Goal: Task Accomplishment & Management: Manage account settings

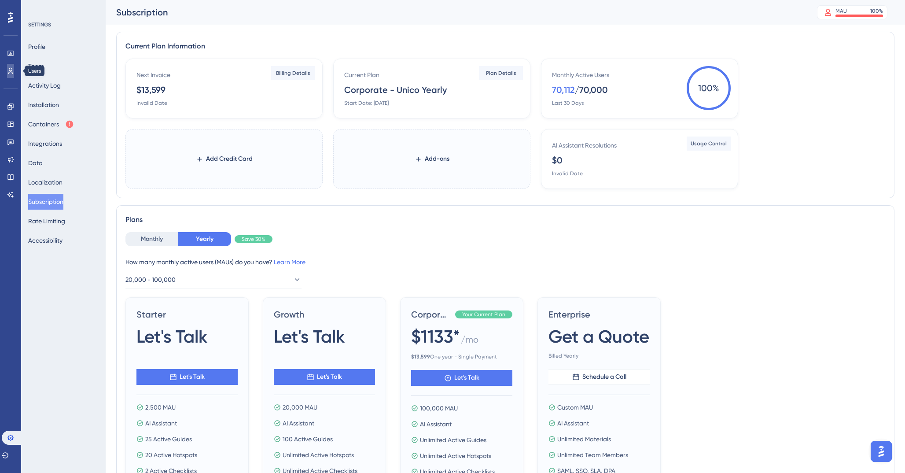
click at [9, 69] on icon at bounding box center [10, 71] width 5 height 6
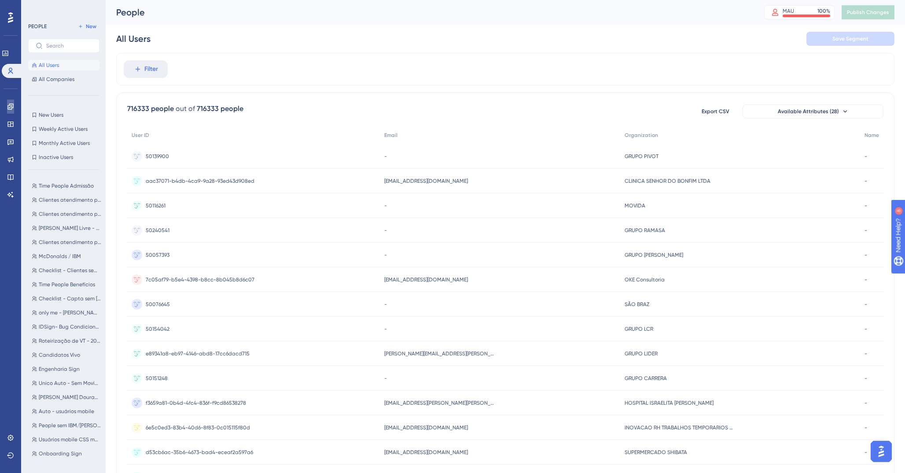
click at [11, 108] on icon at bounding box center [10, 106] width 7 height 7
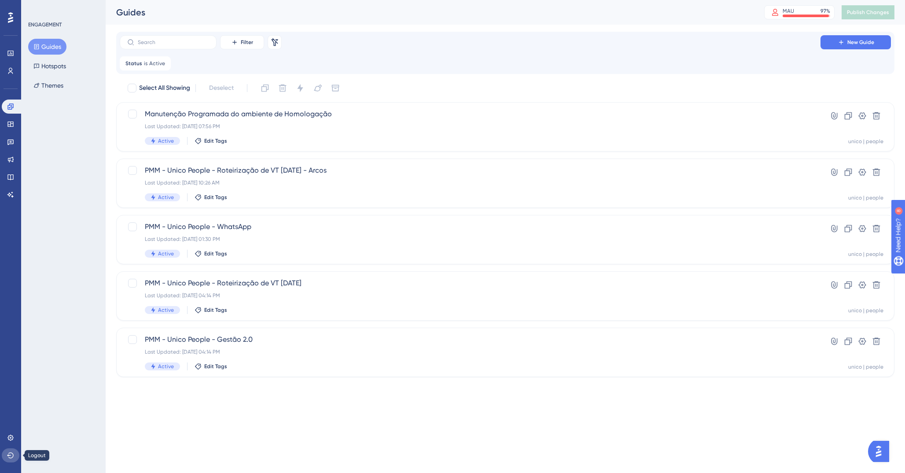
click at [11, 453] on icon at bounding box center [10, 455] width 7 height 6
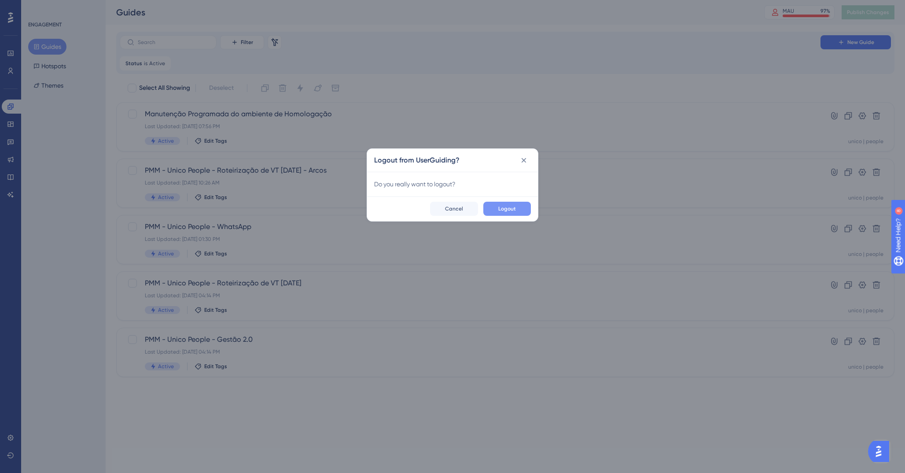
click at [514, 205] on span "Logout" at bounding box center [507, 208] width 18 height 7
